Goal: Task Accomplishment & Management: Use online tool/utility

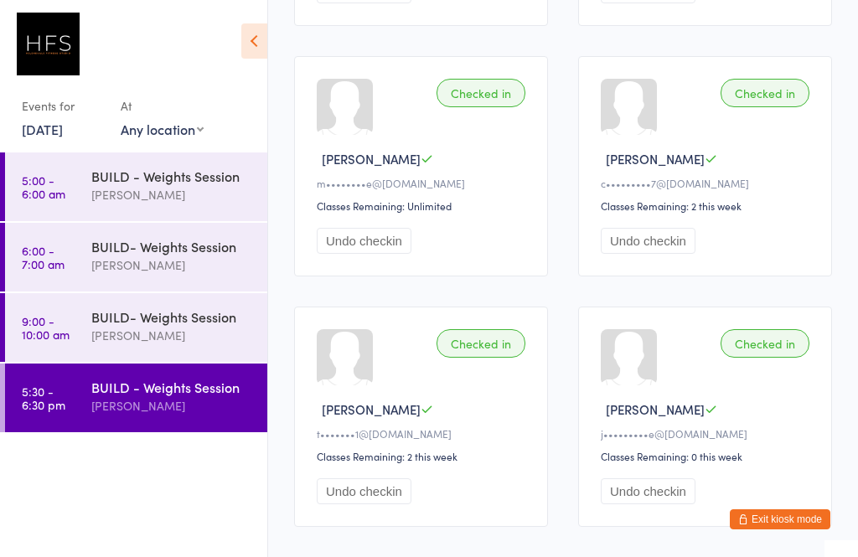
click at [784, 521] on button "Exit kiosk mode" at bounding box center [780, 520] width 101 height 20
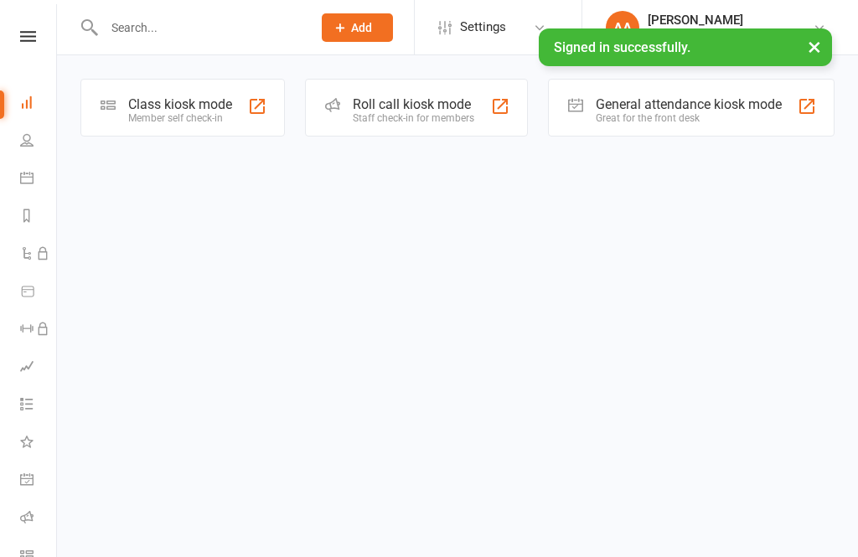
click at [267, 127] on div "Class kiosk mode Member self check-in" at bounding box center [182, 108] width 205 height 58
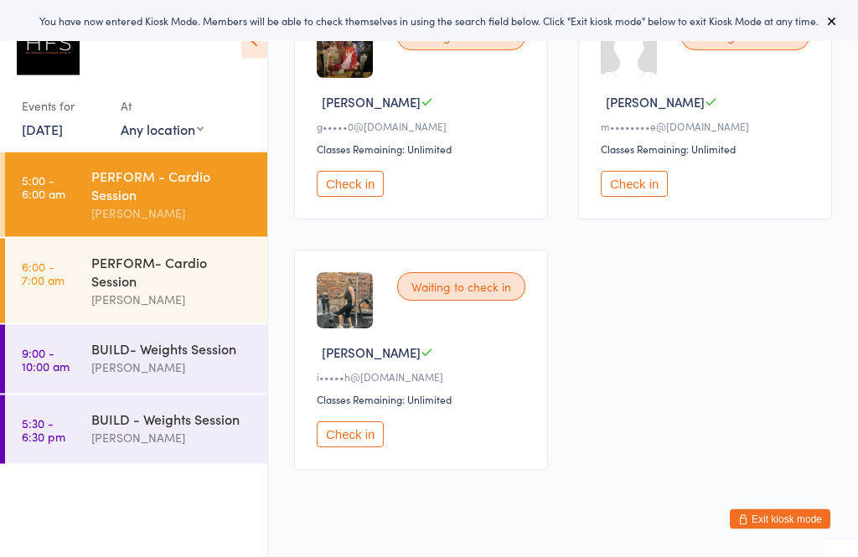
scroll to position [536, 0]
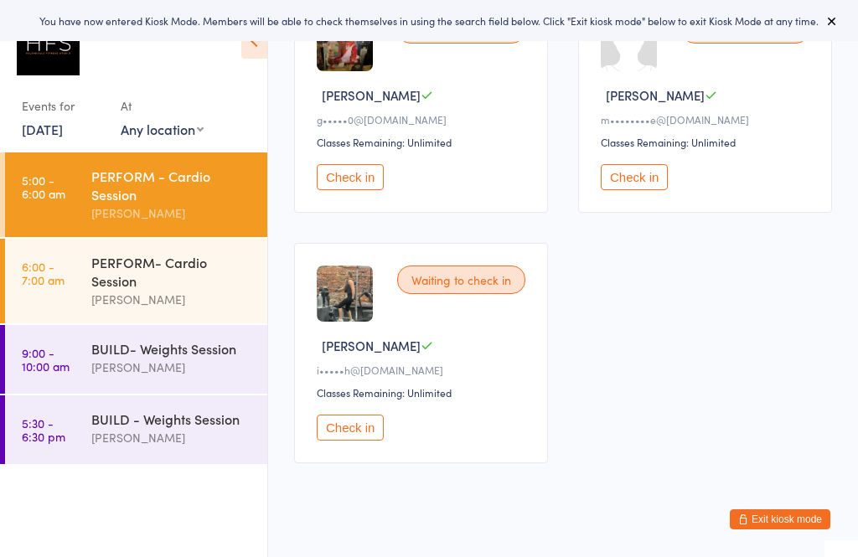
click at [191, 265] on div "PERFORM- Cardio Session" at bounding box center [172, 271] width 162 height 37
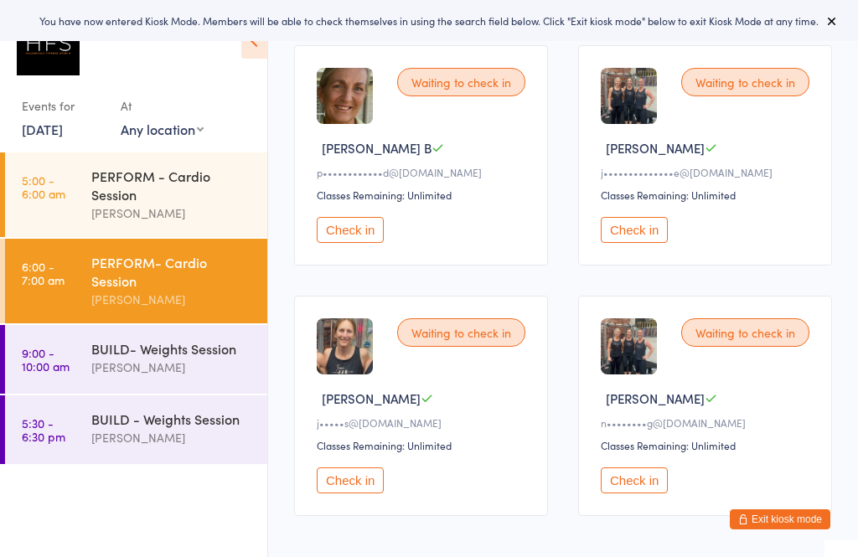
scroll to position [280, 0]
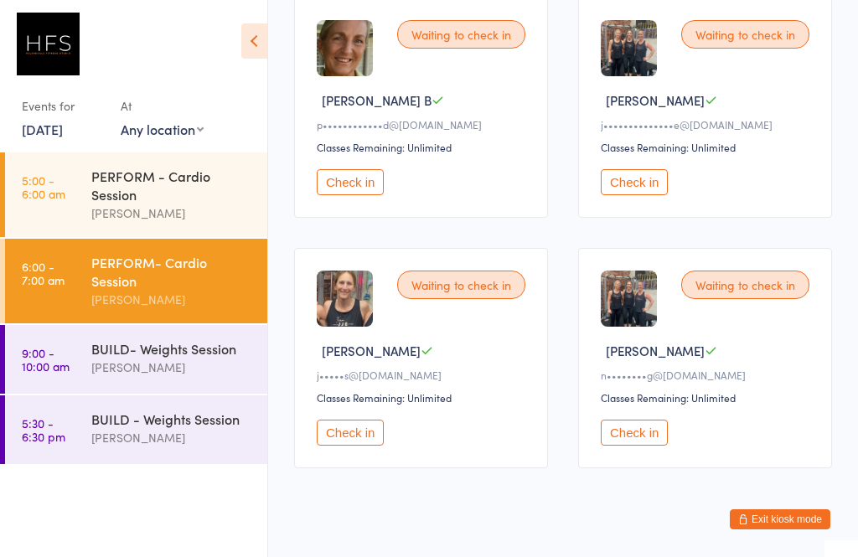
click at [194, 341] on div "BUILD- Weights Session [PERSON_NAME]" at bounding box center [179, 358] width 176 height 66
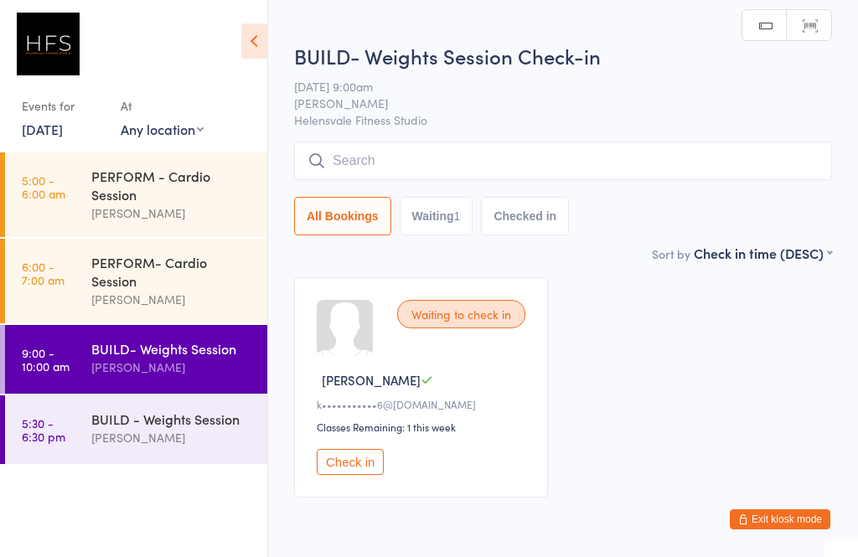
click at [189, 462] on div "BUILD - Weights Session [PERSON_NAME]" at bounding box center [179, 429] width 176 height 66
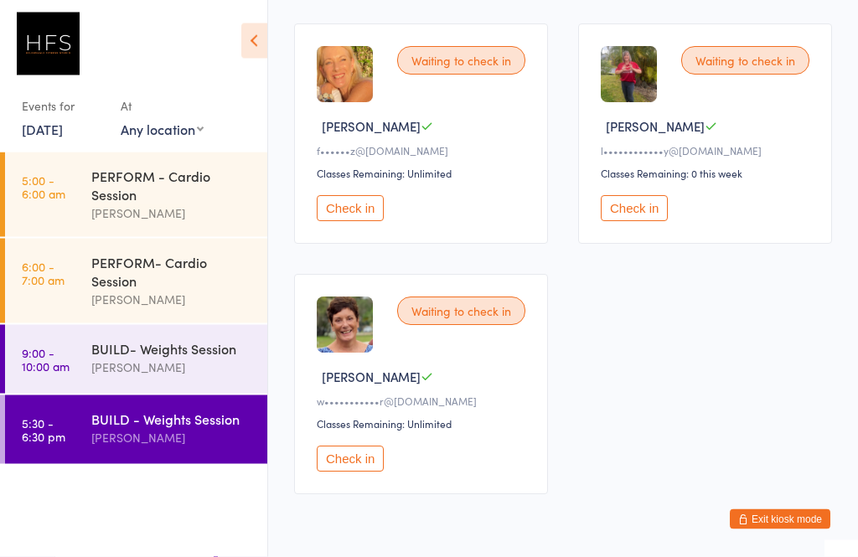
scroll to position [504, 0]
click at [166, 237] on div "PERFORM - Cardio Session [PERSON_NAME]" at bounding box center [179, 195] width 176 height 85
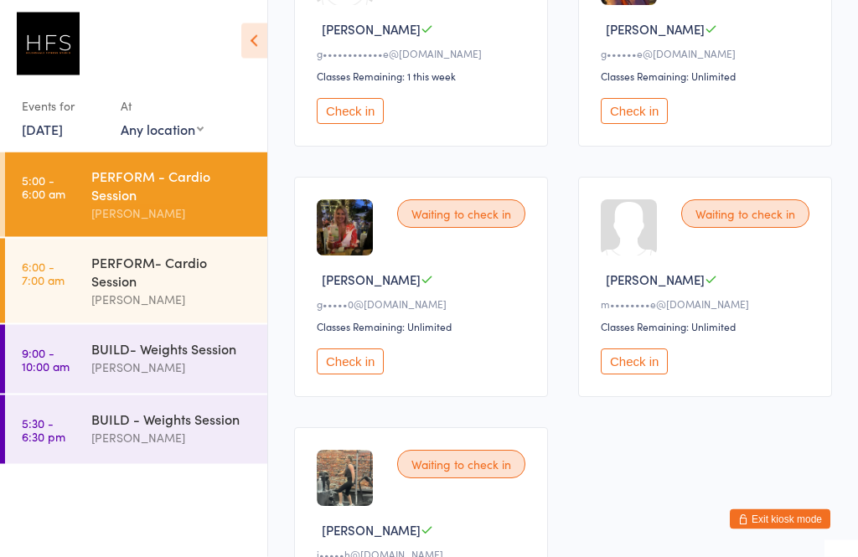
scroll to position [372, 0]
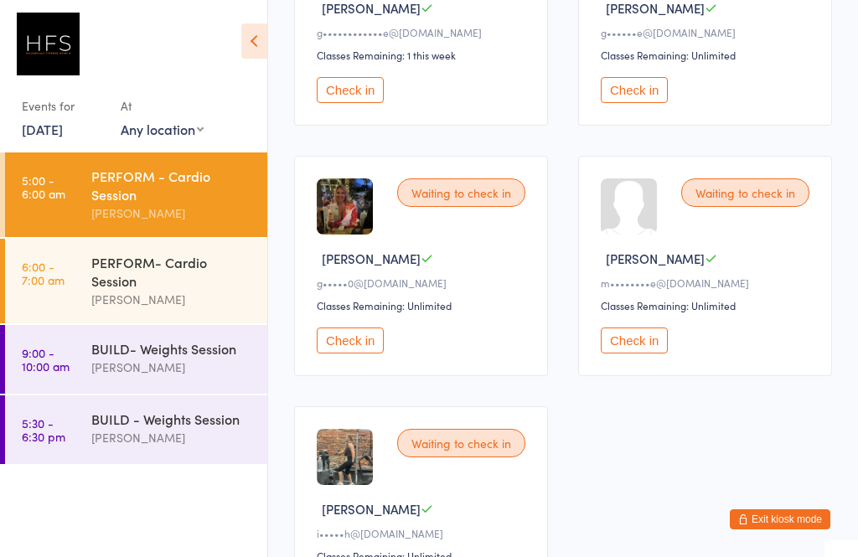
click at [349, 347] on button "Check in" at bounding box center [350, 341] width 67 height 26
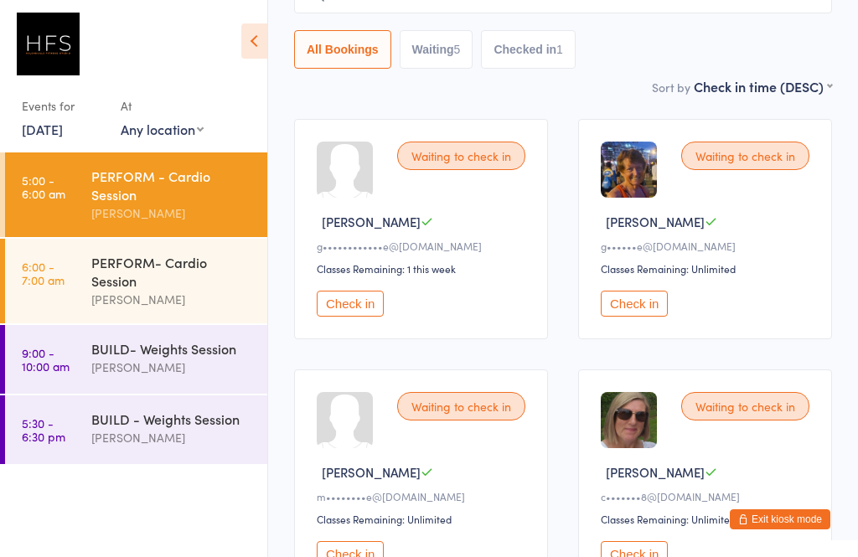
scroll to position [156, 0]
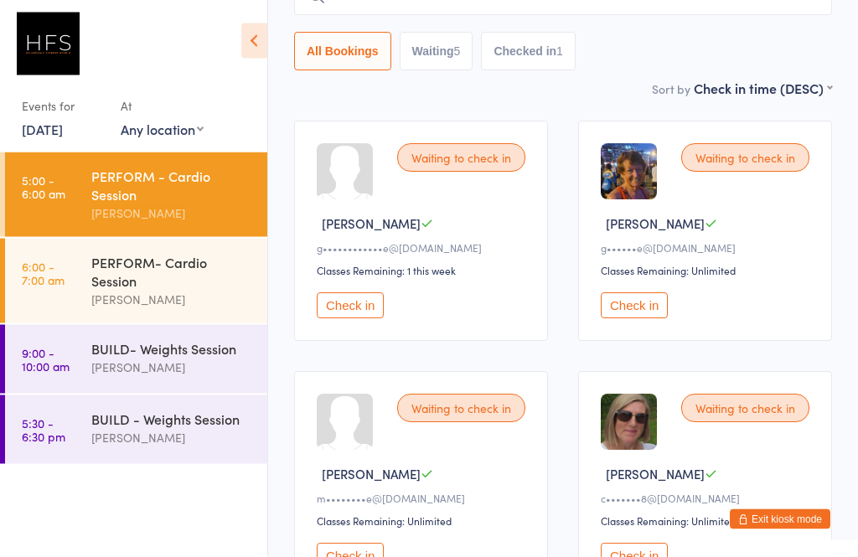
click at [640, 301] on button "Check in" at bounding box center [634, 306] width 67 height 26
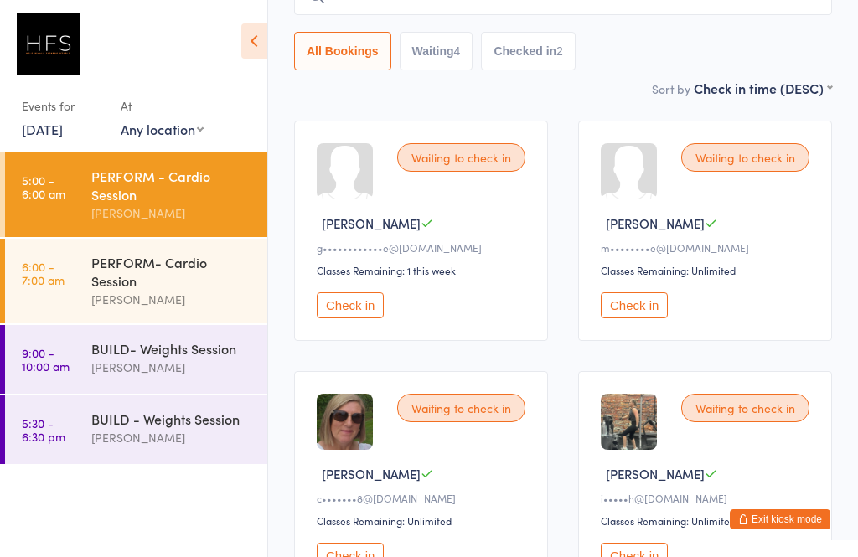
scroll to position [155, 0]
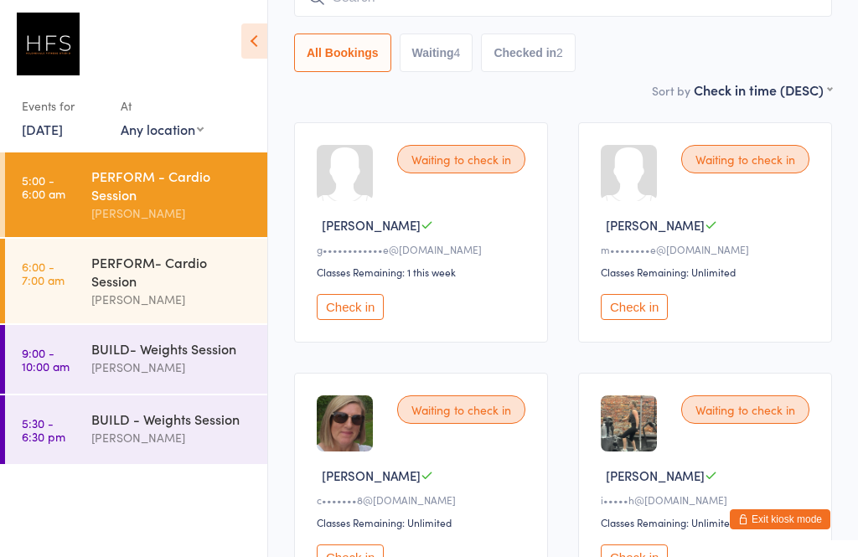
click at [661, 557] on button "Check in" at bounding box center [634, 558] width 67 height 26
click at [351, 312] on button "Check in" at bounding box center [350, 307] width 67 height 26
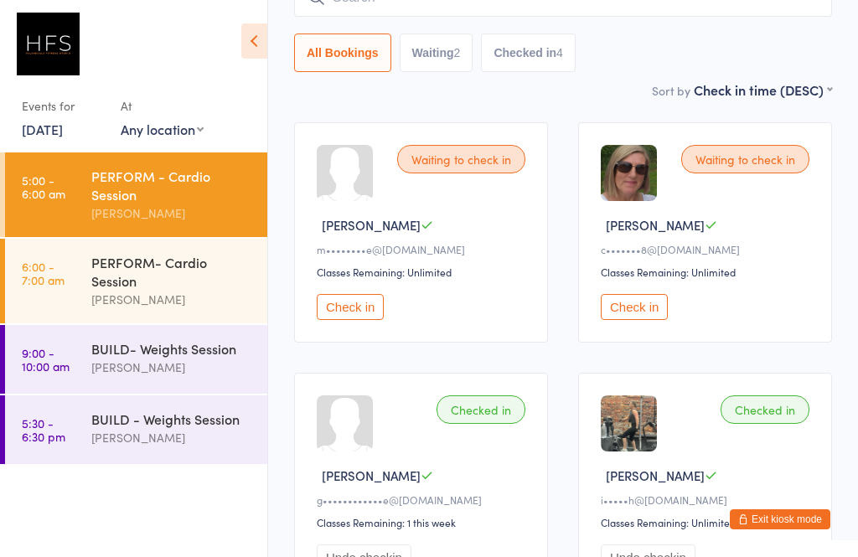
click at [372, 316] on button "Check in" at bounding box center [350, 307] width 67 height 26
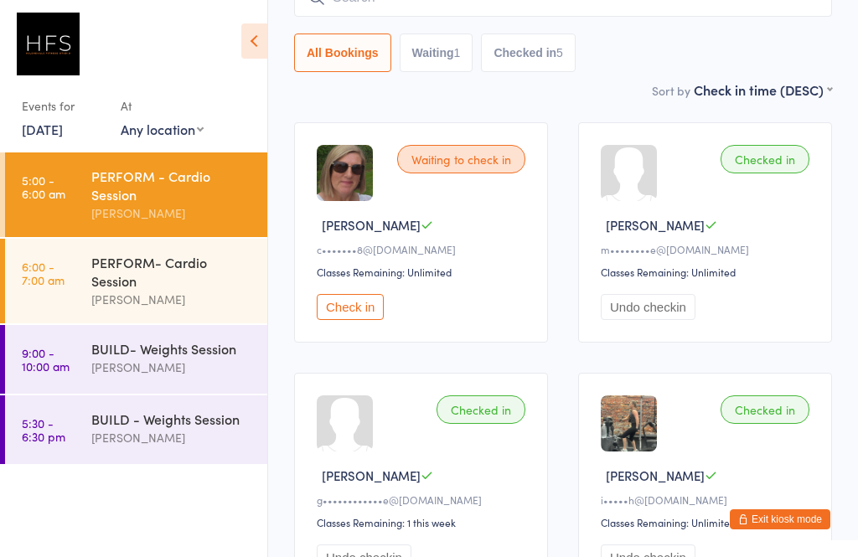
click at [109, 265] on div "PERFORM- Cardio Session" at bounding box center [172, 271] width 162 height 37
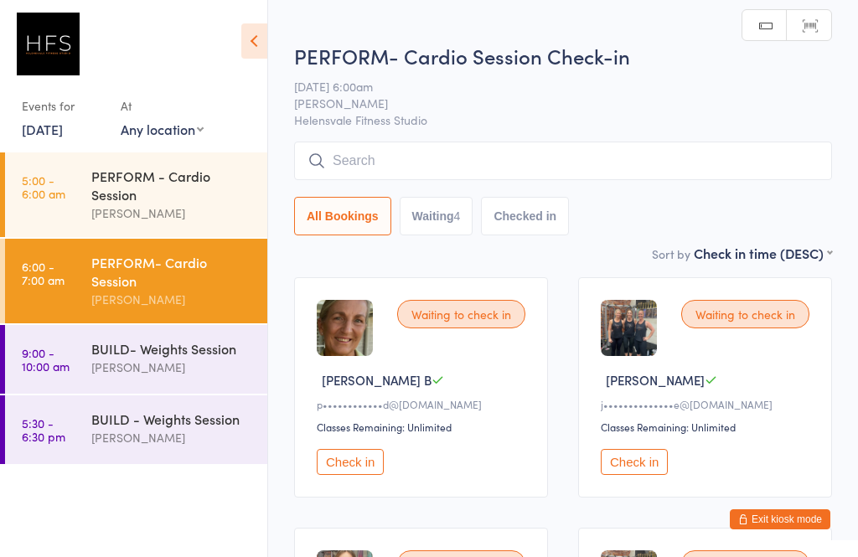
click at [153, 215] on div "[PERSON_NAME]" at bounding box center [172, 213] width 162 height 19
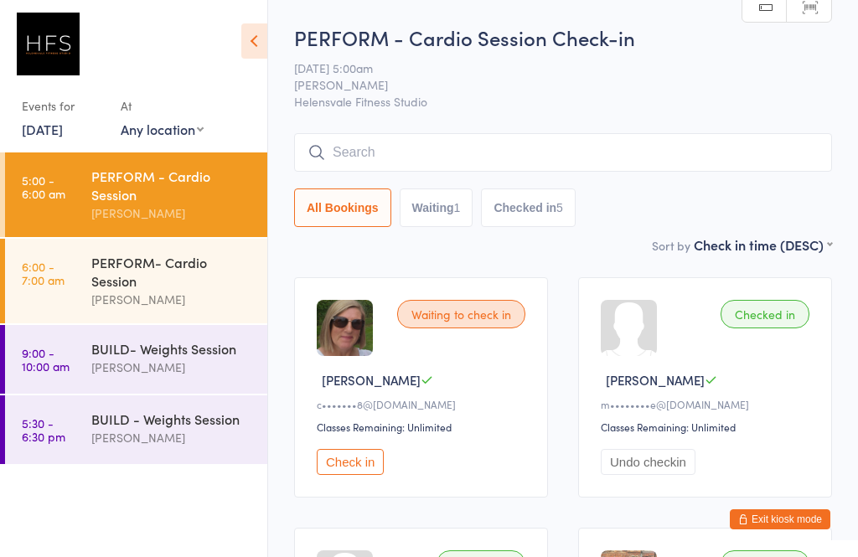
click at [701, 162] on input "search" at bounding box center [563, 152] width 538 height 39
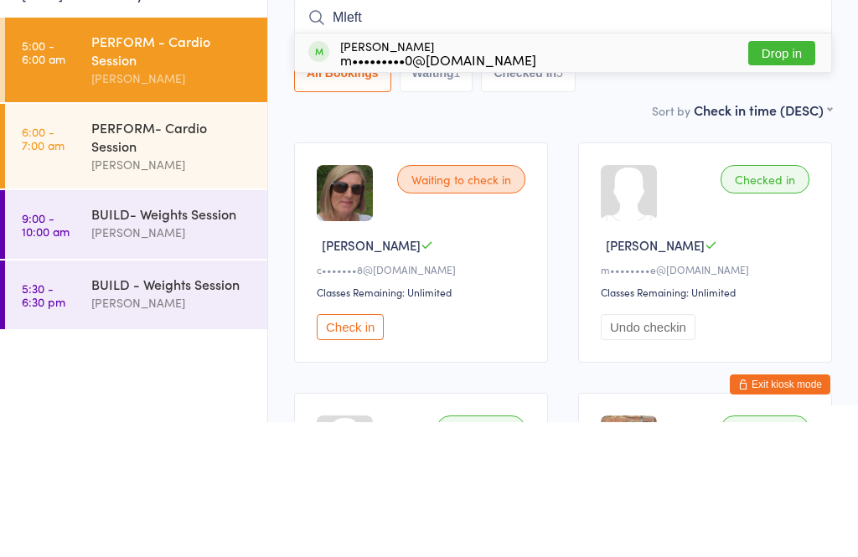
type input "Mleft"
click at [792, 176] on button "Drop in" at bounding box center [781, 188] width 67 height 24
